Goal: Communication & Community: Share content

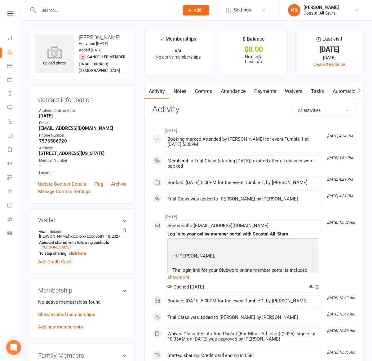
click at [12, 13] on icon at bounding box center [10, 13] width 6 height 4
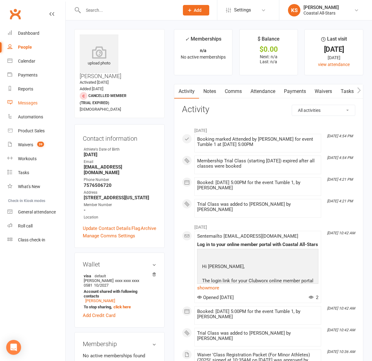
click at [33, 101] on div "Messages" at bounding box center [28, 103] width 20 height 5
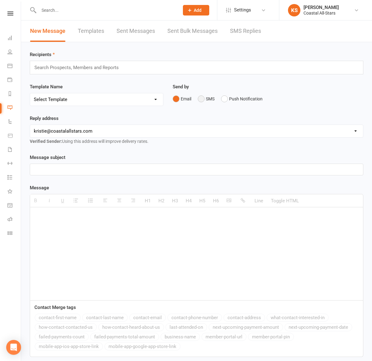
click at [201, 100] on button "SMS" at bounding box center [206, 99] width 17 height 12
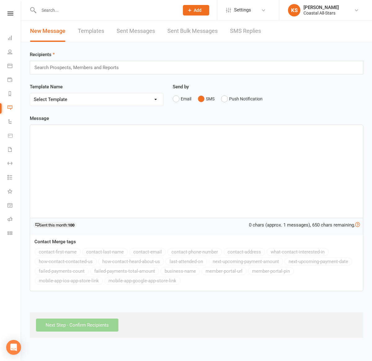
click at [172, 71] on div "Search Prospects, Members and Reports" at bounding box center [197, 68] width 334 height 14
click at [127, 66] on div "[PERSON_NAME] [PERSON_NAME]" at bounding box center [197, 68] width 334 height 14
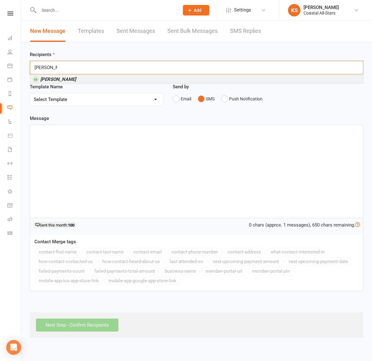
type input "[PERSON_NAME]"
click at [118, 79] on li "[PERSON_NAME]" at bounding box center [196, 79] width 333 height 8
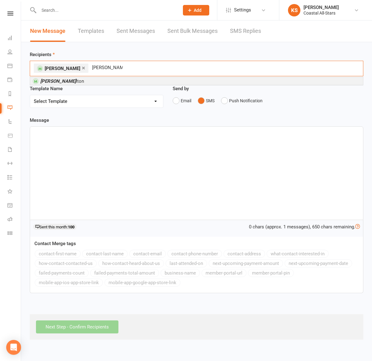
type input "[PERSON_NAME]"
click at [93, 81] on li "[PERSON_NAME] lton" at bounding box center [196, 81] width 333 height 8
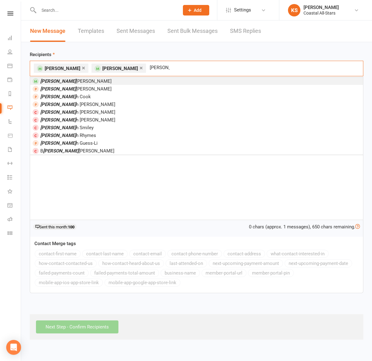
type input "[PERSON_NAME]"
click at [88, 81] on li "[PERSON_NAME]" at bounding box center [196, 81] width 333 height 8
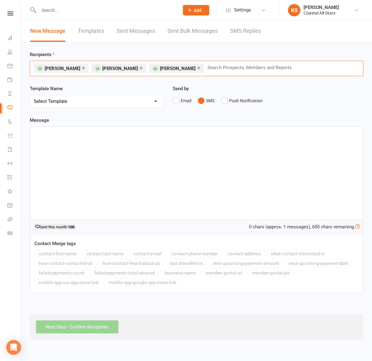
click at [165, 147] on div at bounding box center [196, 173] width 333 height 93
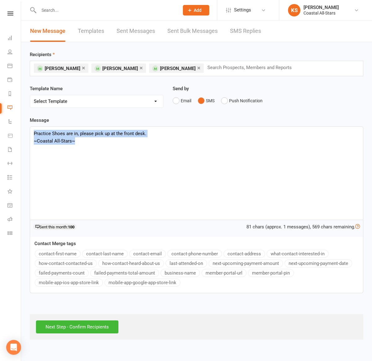
drag, startPoint x: 80, startPoint y: 140, endPoint x: 22, endPoint y: 133, distance: 58.7
click at [22, 133] on div "Recipients × [PERSON_NAME] × [PERSON_NAME] × [PERSON_NAME] Search Prospects, Me…" at bounding box center [196, 191] width 351 height 298
copy div "Practice Shoes are in, please pick up at the front desk. ~Coastal All-Stars~"
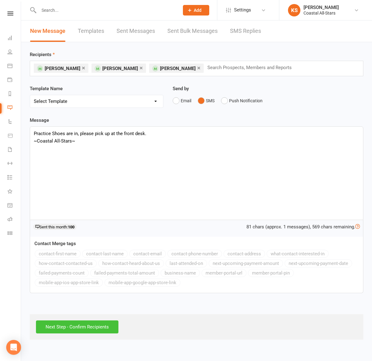
click at [85, 324] on input "Next Step - Confirm Recipients" at bounding box center [77, 327] width 83 height 13
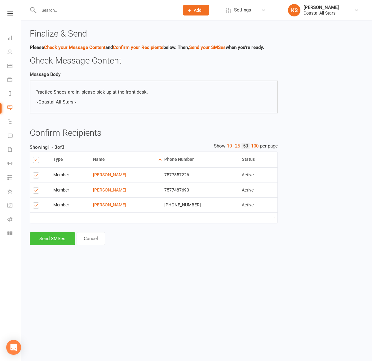
click at [58, 240] on button "Send SMSes" at bounding box center [52, 238] width 45 height 13
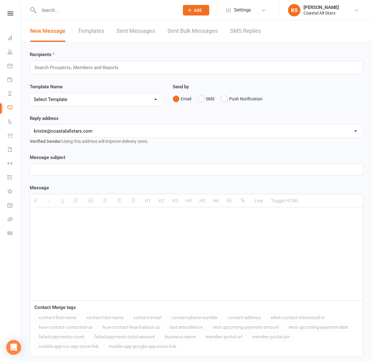
click at [94, 73] on div "Search Prospects, Members and Reports" at bounding box center [197, 68] width 334 height 14
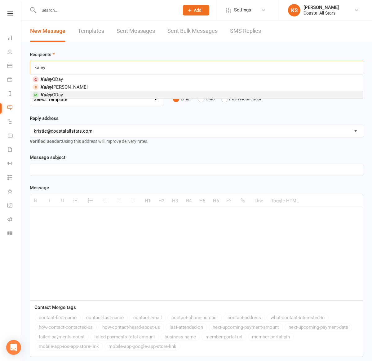
type input "kaley"
click at [79, 97] on li "[PERSON_NAME]" at bounding box center [196, 95] width 333 height 8
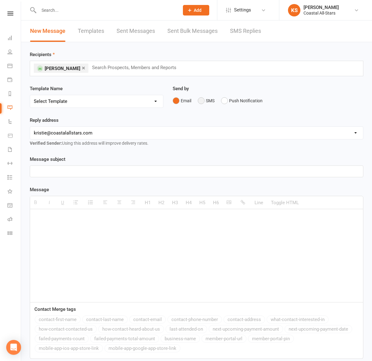
click at [205, 98] on button "SMS" at bounding box center [206, 101] width 17 height 12
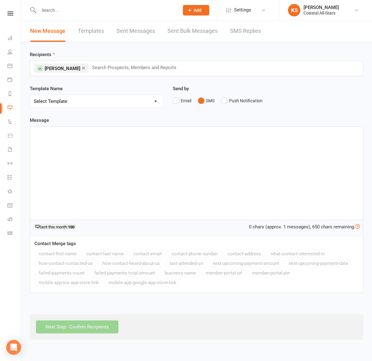
click at [140, 173] on div at bounding box center [196, 173] width 333 height 93
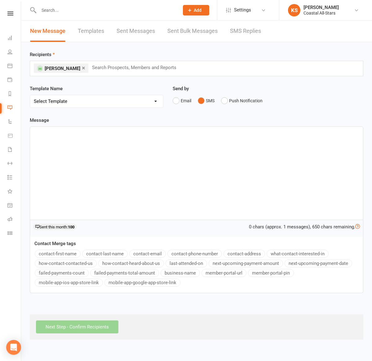
paste div
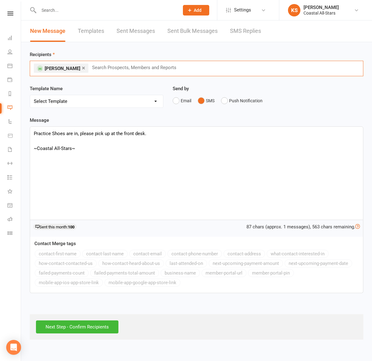
click at [92, 69] on input "text" at bounding box center [137, 68] width 91 height 8
click at [82, 68] on link "×" at bounding box center [83, 68] width 3 height 10
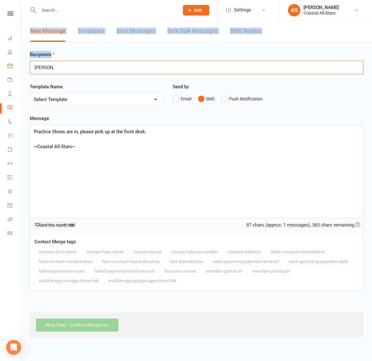
drag, startPoint x: 63, startPoint y: 69, endPoint x: 17, endPoint y: 72, distance: 46.0
click at [16, 72] on ui-view "Prospect Member Non-attending contact Class / event Appointment Grading event T…" at bounding box center [186, 170] width 372 height 337
click at [64, 71] on div "[PERSON_NAME] elle [PERSON_NAME] elle" at bounding box center [197, 68] width 334 height 14
drag, startPoint x: 64, startPoint y: 69, endPoint x: 28, endPoint y: 70, distance: 35.7
click at [28, 70] on div "Recipients [PERSON_NAME] elle [PERSON_NAME] elle Template Name Select Template …" at bounding box center [196, 190] width 351 height 296
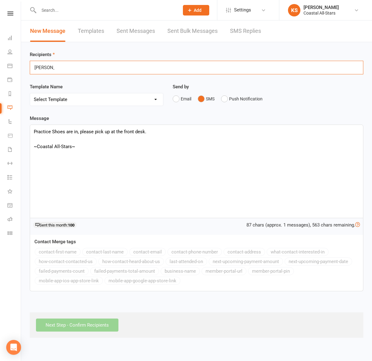
drag, startPoint x: 83, startPoint y: 67, endPoint x: 23, endPoint y: 63, distance: 60.6
click at [23, 63] on div "Recipients [PERSON_NAME] elle [PERSON_NAME] elle Template Name Select Template …" at bounding box center [196, 190] width 351 height 296
click at [73, 62] on div "[PERSON_NAME] elle [PERSON_NAME] elle" at bounding box center [197, 68] width 334 height 14
type input "m"
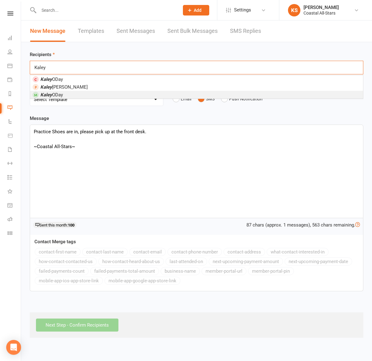
type input "Kaley"
click at [71, 97] on li "[PERSON_NAME]" at bounding box center [196, 95] width 333 height 8
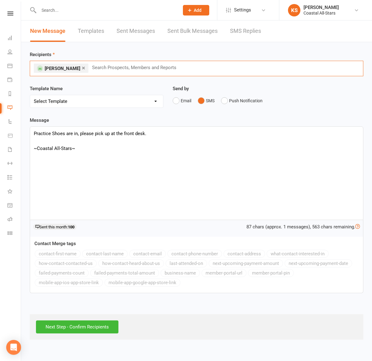
click at [118, 67] on input "text" at bounding box center [137, 68] width 91 height 8
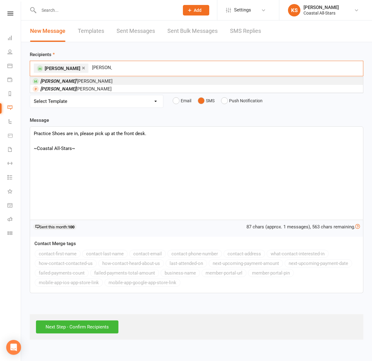
type input "[PERSON_NAME]"
click at [64, 79] on span "[PERSON_NAME]" at bounding box center [76, 82] width 72 height 6
type input "Sienna j"
click at [138, 79] on li "Sienna J arm" at bounding box center [196, 81] width 333 height 8
type input "harlow"
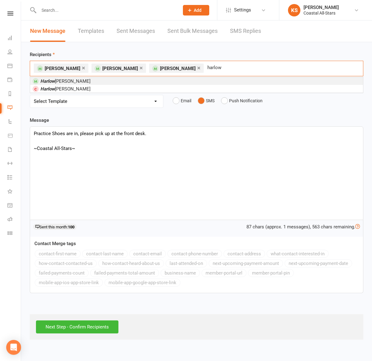
click at [204, 79] on li "[PERSON_NAME]" at bounding box center [196, 81] width 333 height 8
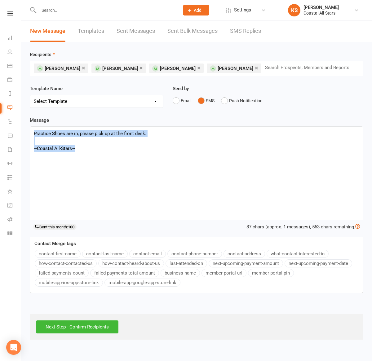
drag, startPoint x: 79, startPoint y: 151, endPoint x: 34, endPoint y: 132, distance: 49.0
click at [34, 132] on div "Practice Shoes are in, please pick up at the front desk. ~Coastal All-Stars~" at bounding box center [196, 173] width 333 height 93
copy div "Practice Shoes are in, please pick up at the front desk. ~Coastal All-Stars~"
click at [73, 331] on input "Next Step - Confirm Recipients" at bounding box center [77, 327] width 83 height 13
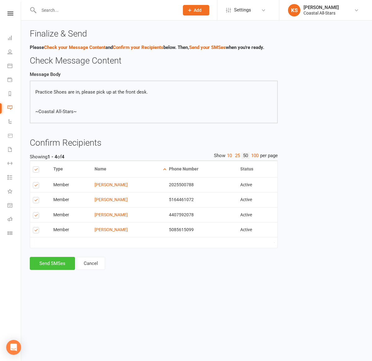
click at [61, 266] on button "Send SMSes" at bounding box center [52, 263] width 45 height 13
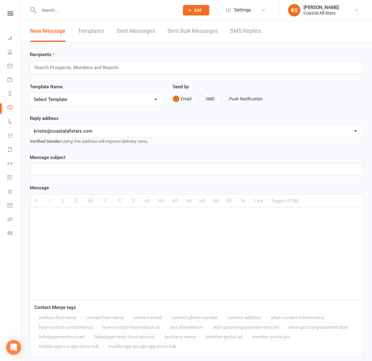
click at [107, 66] on input "text" at bounding box center [79, 68] width 91 height 8
paste input "[PERSON_NAME]"
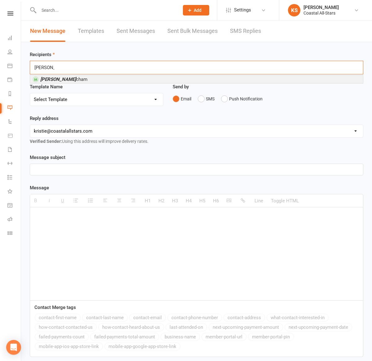
type input "[PERSON_NAME]"
click at [175, 78] on li "[PERSON_NAME]" at bounding box center [196, 79] width 333 height 8
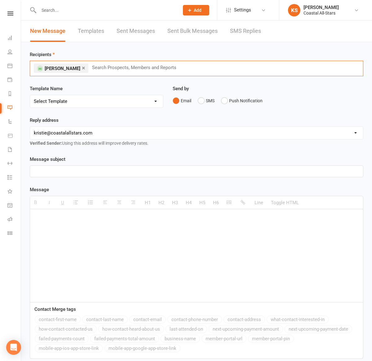
click at [120, 72] on div "× [PERSON_NAME] Search Prospects, Members and Reports" at bounding box center [197, 69] width 334 height 16
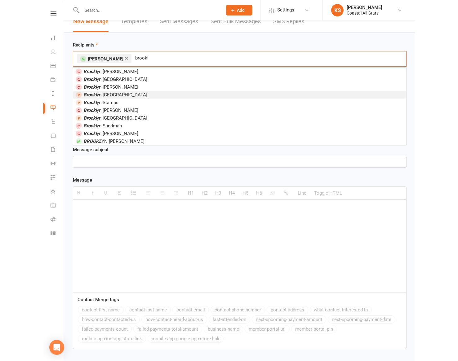
scroll to position [10, 0]
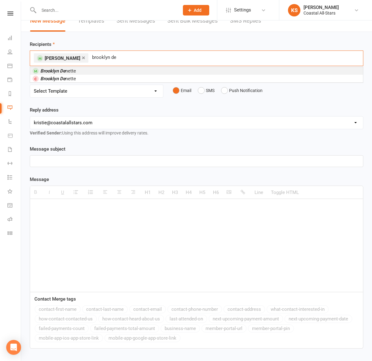
type input "brooklyn de"
click at [111, 72] on li "Brooklyn De nette" at bounding box center [196, 71] width 333 height 8
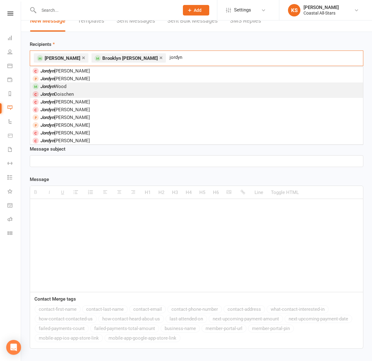
type input "jordyn"
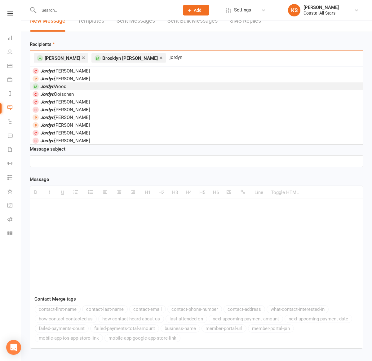
click at [73, 85] on li "[PERSON_NAME]" at bounding box center [196, 87] width 333 height 8
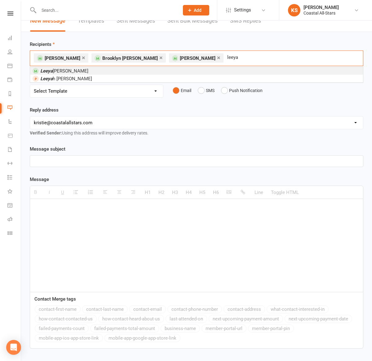
type input "leeya"
click at [86, 71] on li "[PERSON_NAME]" at bounding box center [196, 71] width 333 height 8
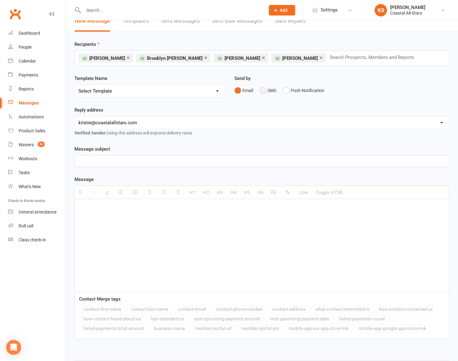
click at [263, 90] on button "SMS" at bounding box center [268, 91] width 17 height 12
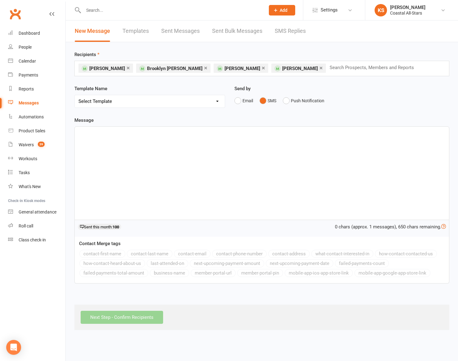
paste div
drag, startPoint x: 98, startPoint y: 132, endPoint x: 73, endPoint y: 136, distance: 25.1
click at [73, 136] on div "Template Name Send by Email SMS Push Notification Message Jade 0 chars (approx.…" at bounding box center [262, 205] width 384 height 176
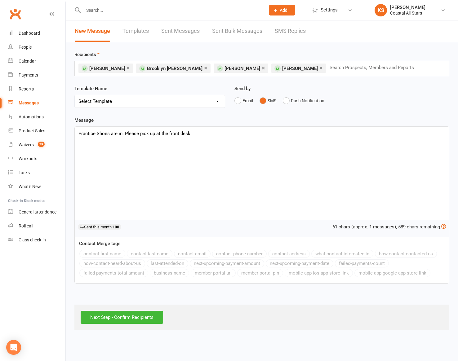
click at [70, 136] on div "Template Name Send by Email SMS Push Notification Message Practice Shoes are in…" at bounding box center [262, 205] width 384 height 176
click at [70, 137] on div "Template Name Send by Email SMS Push Notification Message Practice Shoes are in…" at bounding box center [262, 205] width 384 height 176
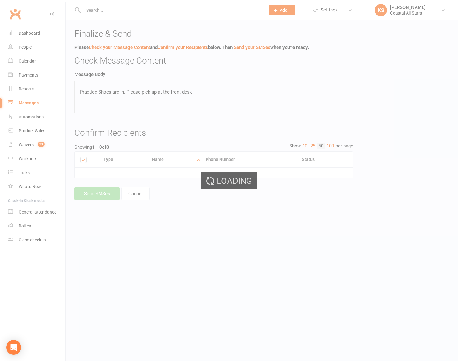
click at [136, 168] on div "Loading" at bounding box center [229, 180] width 458 height 361
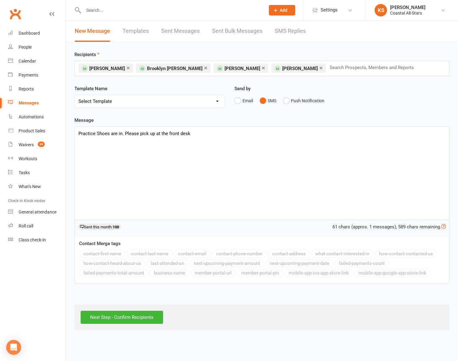
click at [200, 136] on div "Practice Shoes are in. Please pick up at the front desk" at bounding box center [262, 173] width 375 height 93
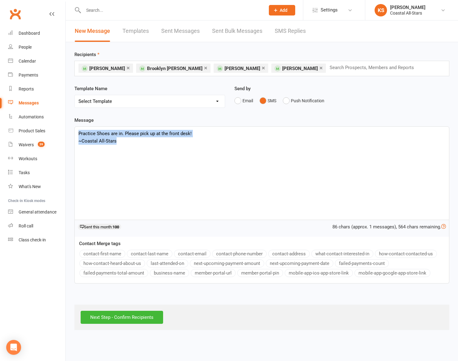
drag, startPoint x: 155, startPoint y: 138, endPoint x: 89, endPoint y: 124, distance: 68.0
click at [89, 124] on div "Message Practice Shoes are in. Please pick up at the front desk! ~Coastal All-S…" at bounding box center [261, 200] width 375 height 167
copy div "Practice Shoes are in. Please pick up at the front desk! ~Coastal All-Stars"
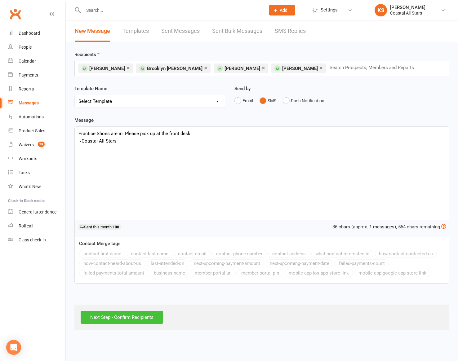
click at [128, 320] on input "Next Step - Confirm Recipients" at bounding box center [122, 317] width 83 height 13
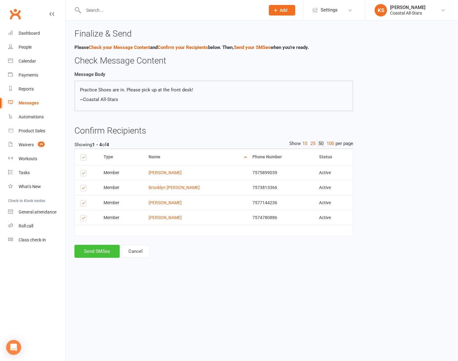
click at [102, 255] on button "Send SMSes" at bounding box center [96, 251] width 45 height 13
